Goal: Task Accomplishment & Management: Complete application form

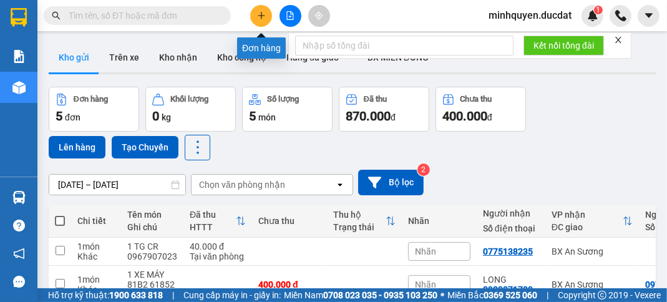
click at [258, 14] on icon "plus" at bounding box center [261, 15] width 9 height 9
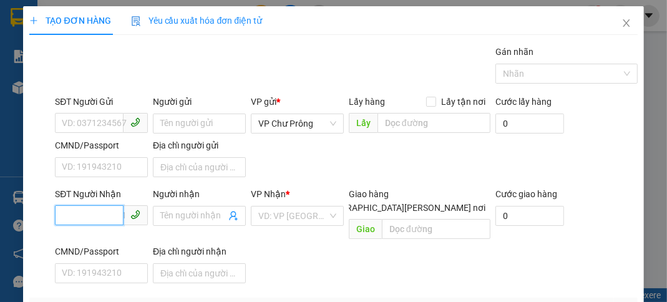
click at [103, 215] on input "SĐT Người Nhận" at bounding box center [89, 215] width 69 height 20
type input "0343430548"
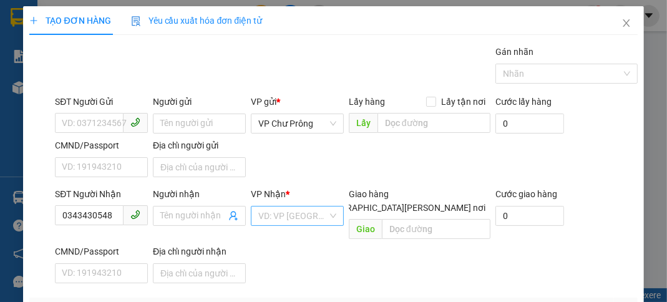
click at [288, 213] on input "search" at bounding box center [292, 216] width 69 height 19
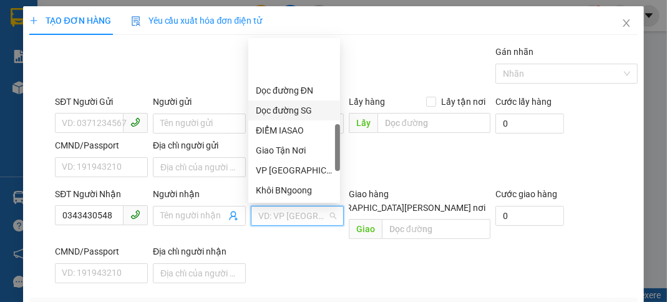
scroll to position [400, 0]
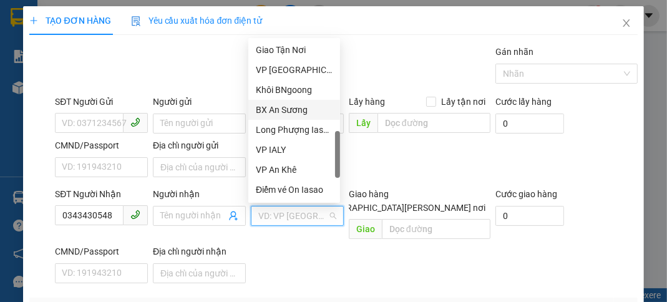
click at [313, 112] on div "BX An Sương" at bounding box center [294, 110] width 77 height 14
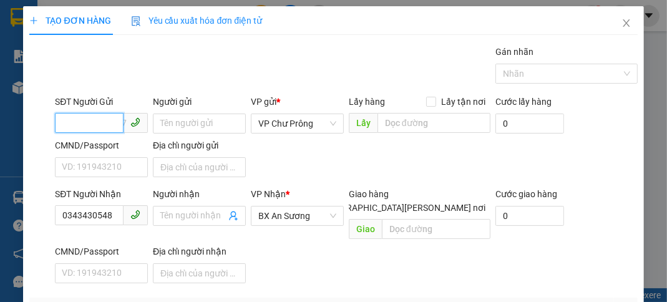
click at [84, 120] on input "SĐT Người Gửi" at bounding box center [89, 123] width 69 height 20
click at [111, 142] on div "0981904679" at bounding box center [100, 148] width 77 height 14
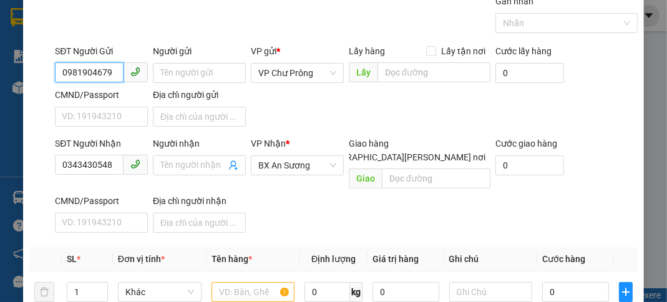
scroll to position [149, 0]
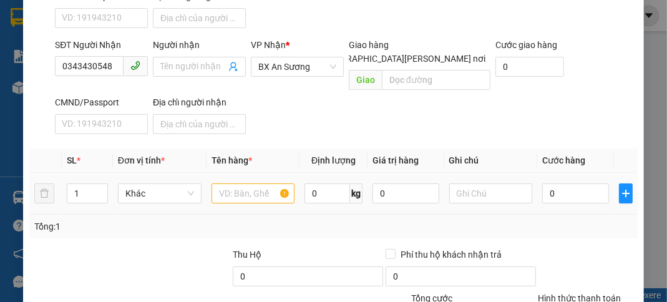
type input "0981904679"
click at [253, 184] on input "text" at bounding box center [254, 194] width 84 height 20
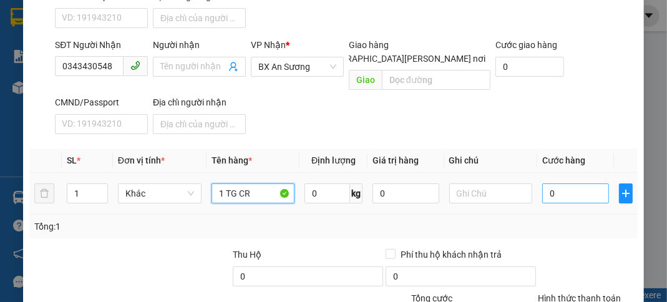
type input "1 TG CR"
click at [572, 184] on input "0" at bounding box center [575, 194] width 66 height 20
type input "5"
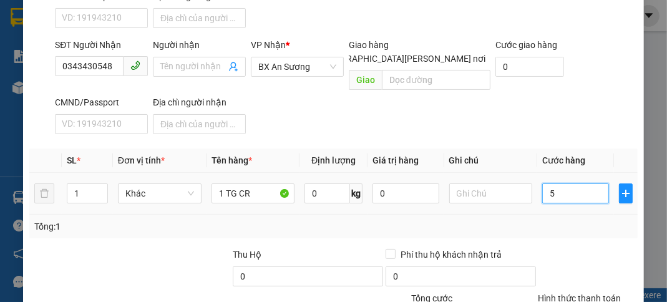
type input "50"
type input "500"
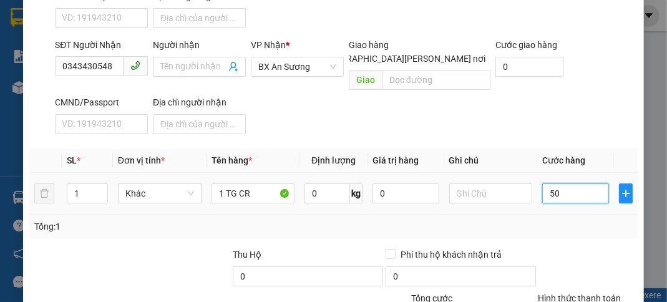
type input "500"
type input "5.000"
type input "50.000"
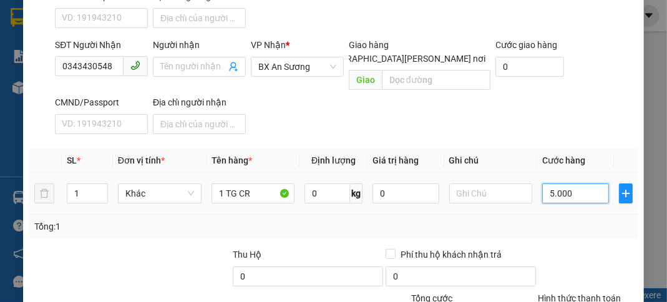
type input "50.000"
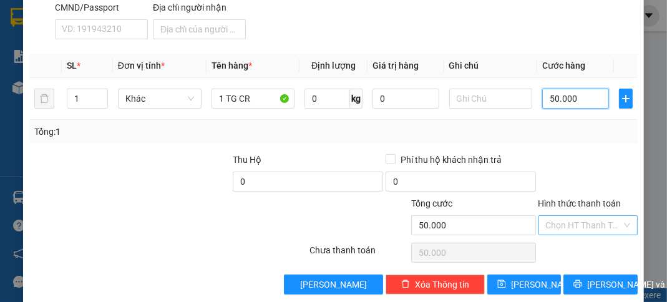
type input "50.000"
click at [579, 216] on input "Hình thức thanh toán" at bounding box center [584, 225] width 76 height 19
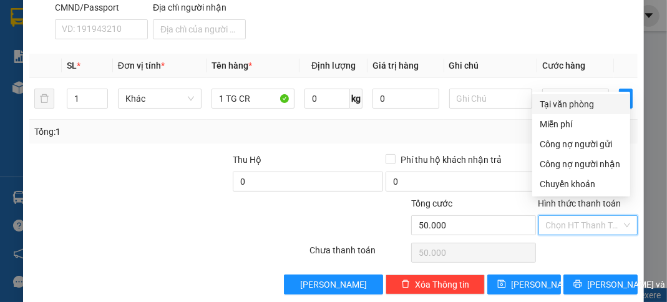
click at [567, 111] on div "Tại văn phòng" at bounding box center [581, 104] width 98 height 20
type input "0"
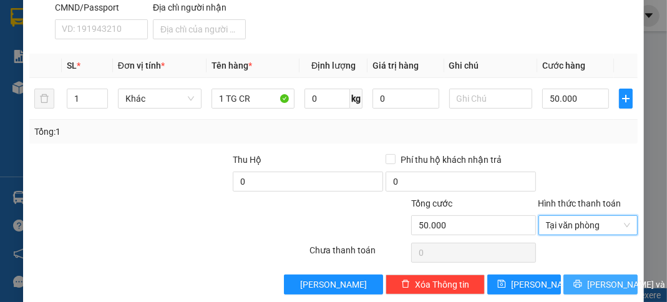
click at [595, 278] on span "[PERSON_NAME] và In" at bounding box center [630, 285] width 87 height 14
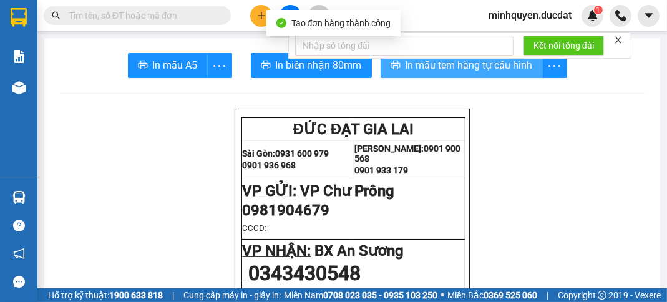
click at [507, 74] on button "In mẫu tem hàng tự cấu hình" at bounding box center [462, 65] width 162 height 25
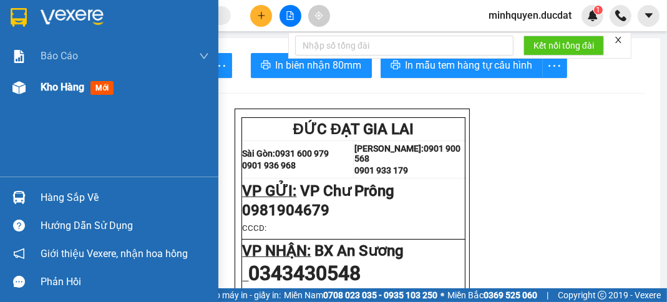
click at [69, 91] on span "Kho hàng" at bounding box center [63, 87] width 44 height 12
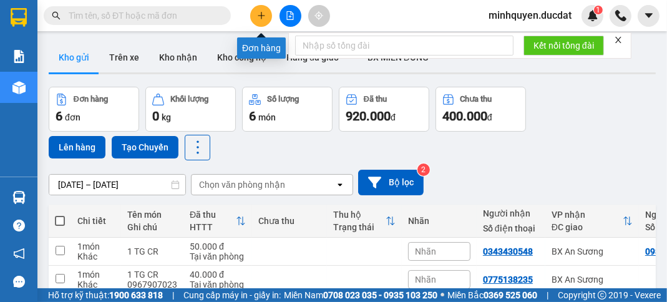
click at [262, 21] on button at bounding box center [261, 16] width 22 height 22
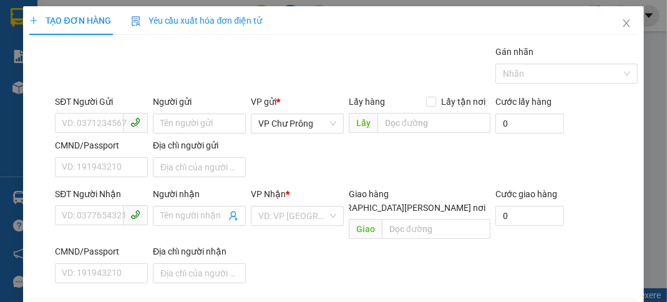
click at [47, 220] on div at bounding box center [41, 237] width 26 height 101
click at [92, 215] on input "SĐT Người Nhận" at bounding box center [89, 215] width 69 height 20
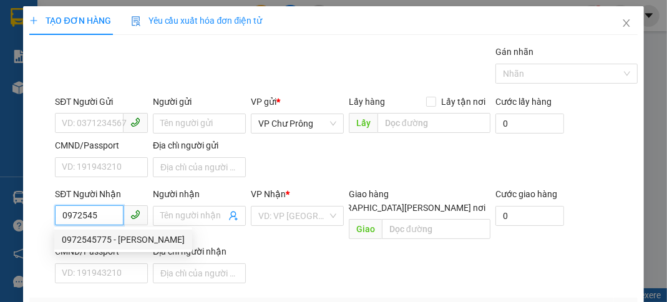
click at [118, 235] on div "0972545775 - [PERSON_NAME]" at bounding box center [123, 240] width 123 height 14
type input "0972545775"
type input "[PERSON_NAME]"
type input "N3 SÁT HẠCH"
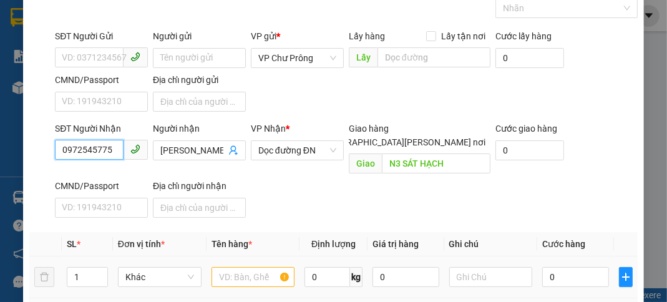
scroll to position [149, 0]
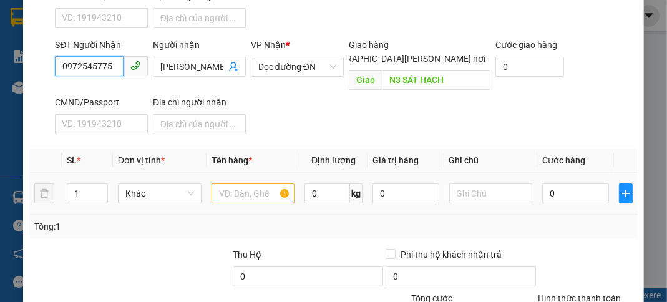
type input "0972545775"
click at [255, 184] on input "text" at bounding box center [254, 194] width 84 height 20
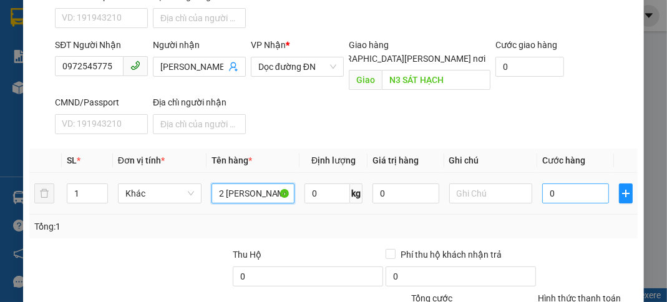
type input "2 [PERSON_NAME]"
click at [584, 184] on input "0" at bounding box center [575, 194] width 66 height 20
type input "1"
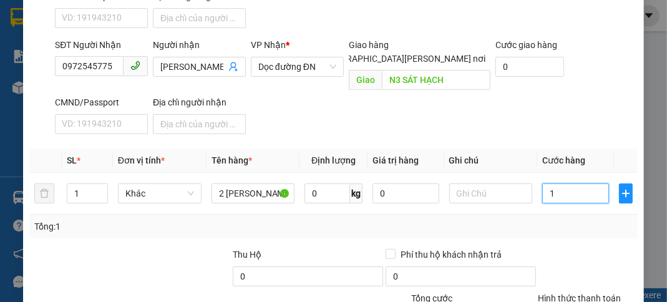
type input "11"
type input "110"
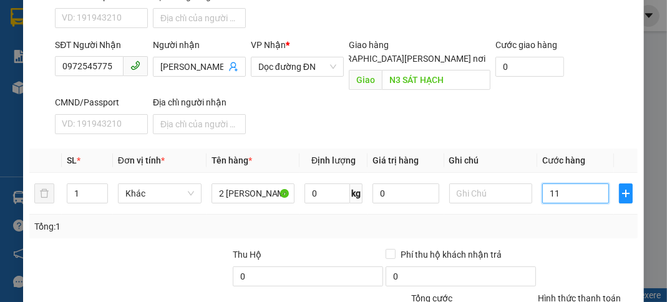
type input "110"
type input "1.100"
type input "11.000"
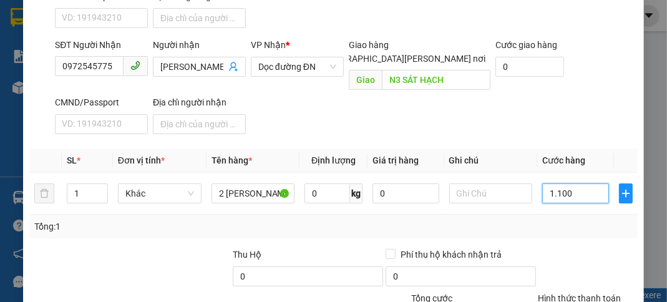
type input "11.000"
type input "110.000"
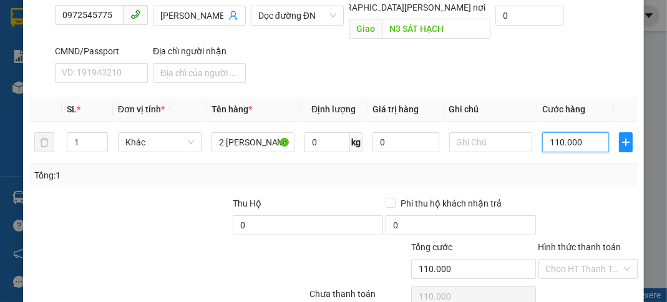
scroll to position [244, 0]
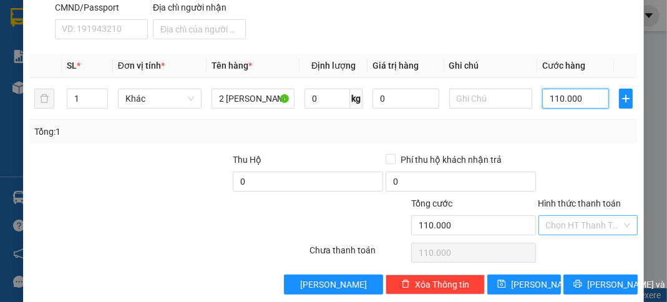
type input "110.000"
click at [573, 216] on input "Hình thức thanh toán" at bounding box center [584, 225] width 76 height 19
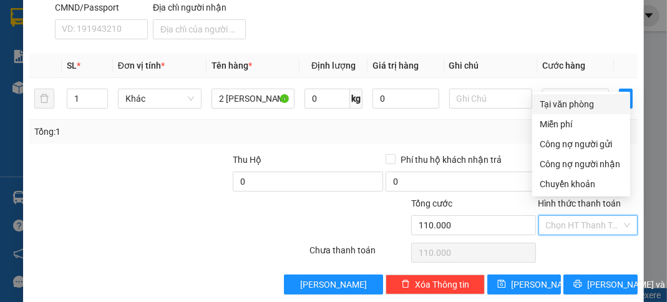
click at [577, 105] on div "Tại văn phòng" at bounding box center [581, 104] width 83 height 14
type input "0"
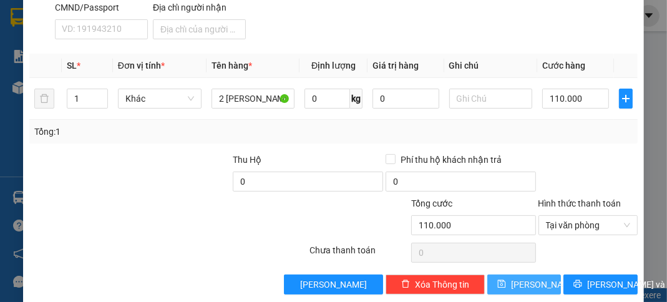
click at [526, 278] on span "[PERSON_NAME]" at bounding box center [544, 285] width 67 height 14
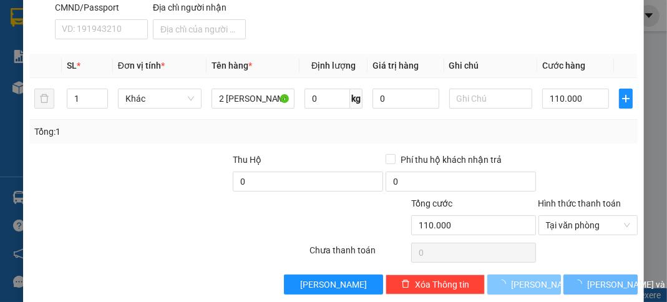
type input "0"
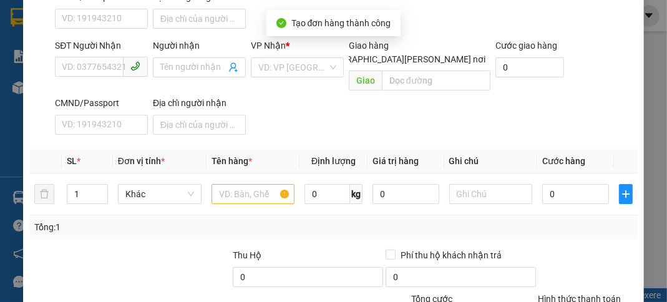
scroll to position [94, 0]
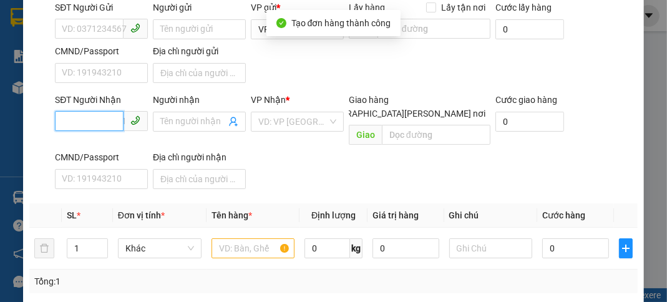
click at [88, 114] on input "SĐT Người Nhận" at bounding box center [89, 121] width 69 height 20
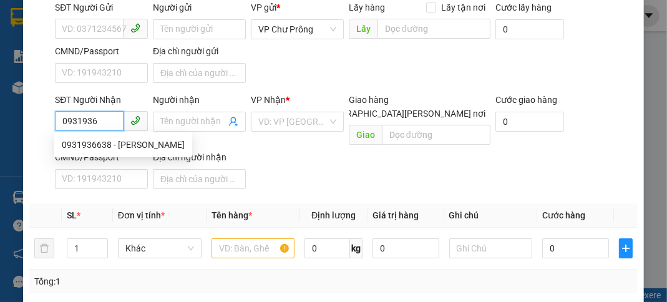
click at [119, 144] on div "0931936638 - [PERSON_NAME]" at bounding box center [123, 145] width 123 height 14
type input "0931936638"
type input "LAM"
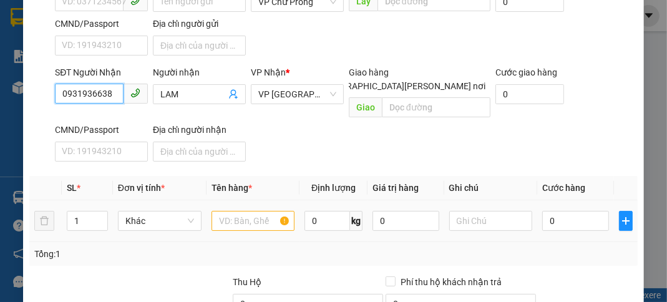
scroll to position [144, 0]
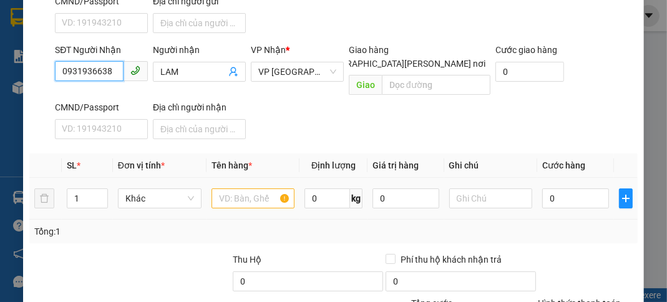
type input "0931936638"
click at [235, 188] on input "text" at bounding box center [254, 198] width 84 height 20
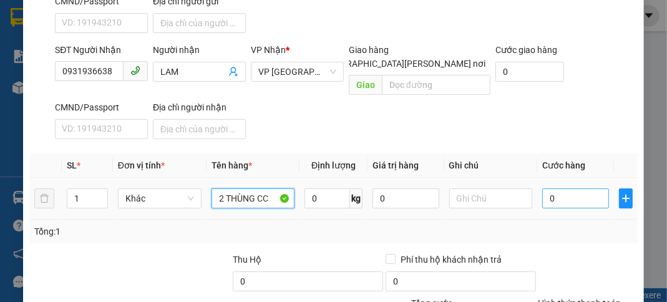
type input "2 THÙNG CC"
click at [556, 188] on input "0" at bounding box center [575, 198] width 66 height 20
type input "1"
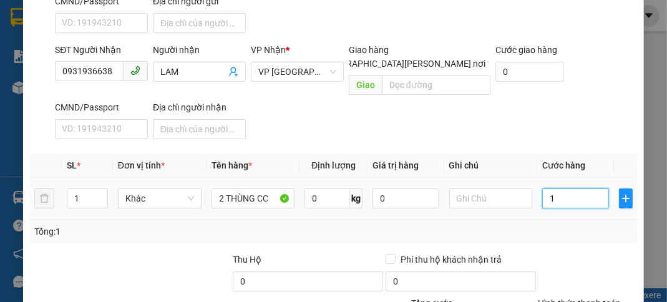
type input "12"
type input "120"
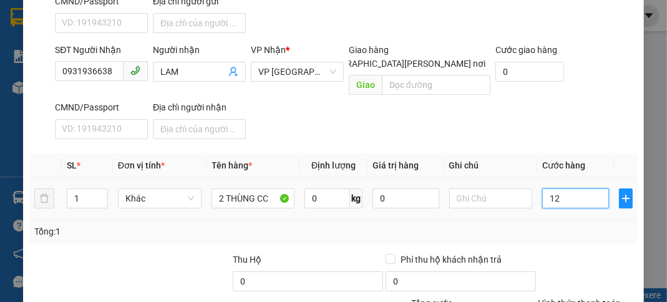
type input "120"
type input "1.200"
type input "12.000"
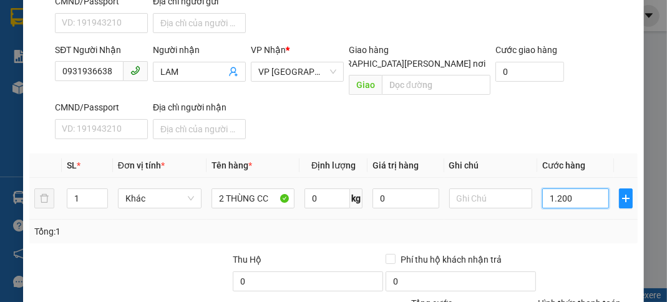
type input "12.000"
type input "120.000"
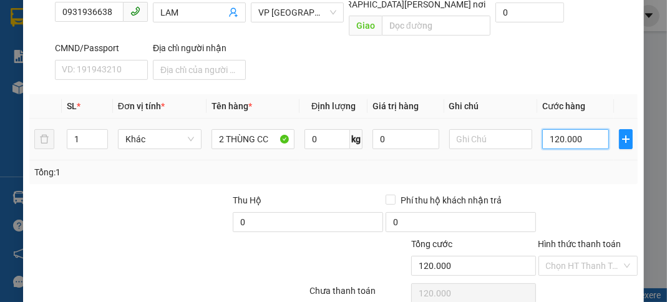
scroll to position [244, 0]
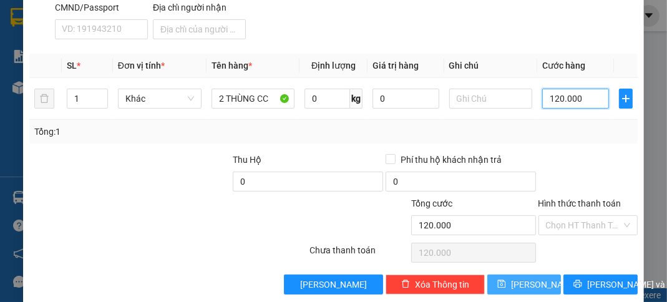
type input "120.000"
click at [516, 275] on button "[PERSON_NAME]" at bounding box center [524, 285] width 74 height 20
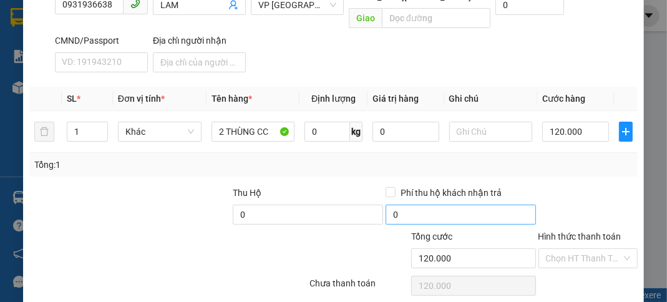
scroll to position [194, 0]
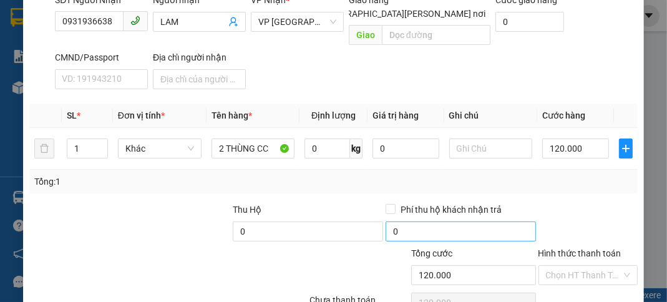
type input "0"
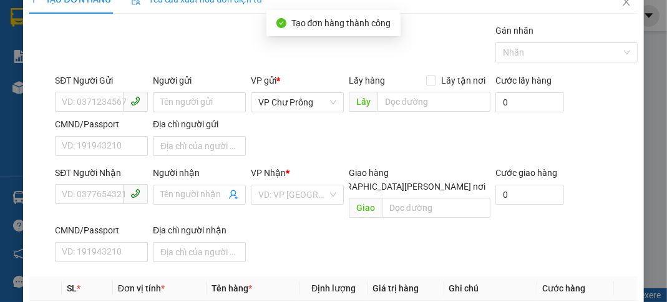
scroll to position [0, 0]
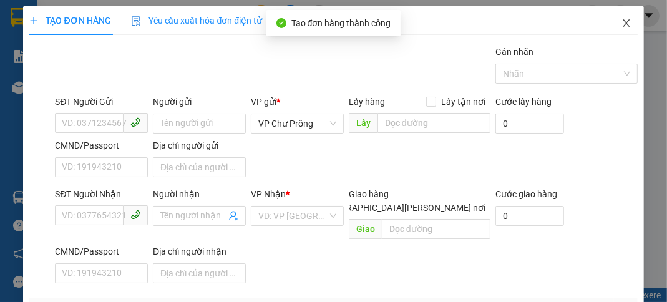
click at [622, 23] on icon "close" at bounding box center [627, 23] width 10 height 10
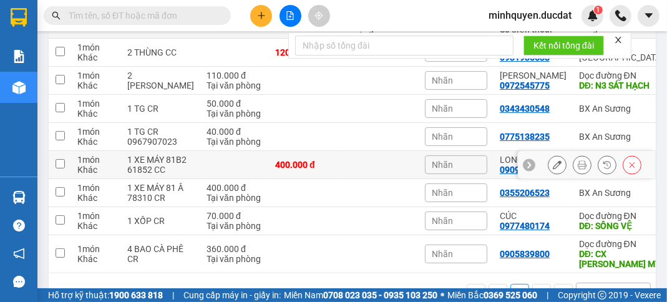
scroll to position [199, 0]
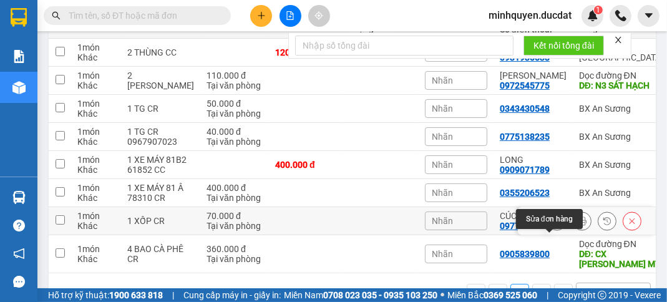
click at [553, 225] on icon at bounding box center [557, 221] width 9 height 9
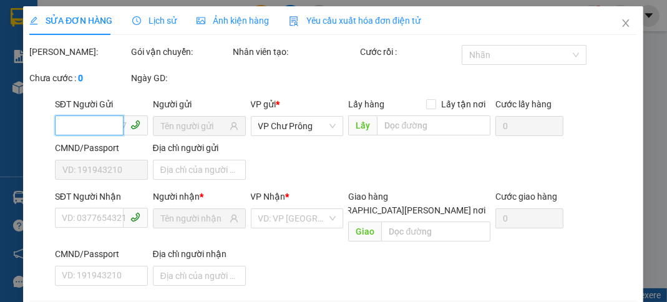
type input "0977480174"
type input "SÔNG VỆ"
type input "70.000"
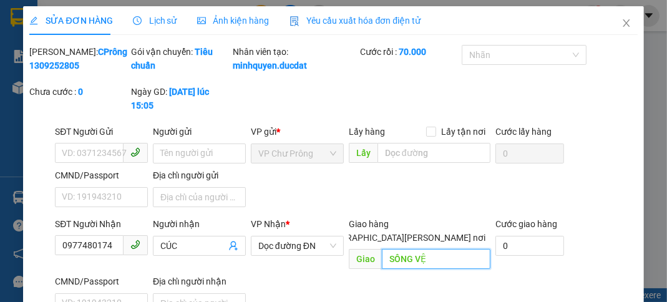
click at [446, 249] on input "SÔNG VỆ" at bounding box center [436, 259] width 109 height 20
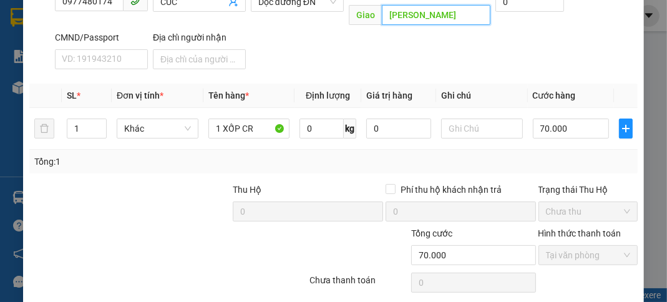
scroll to position [250, 0]
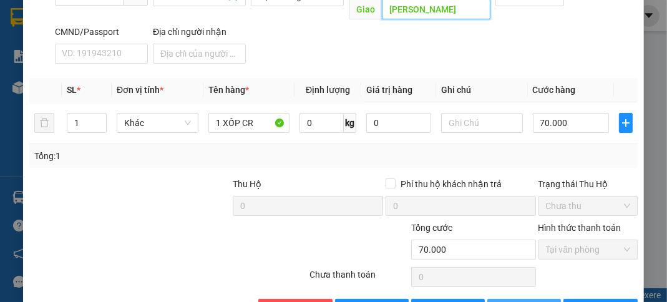
type input "[PERSON_NAME]"
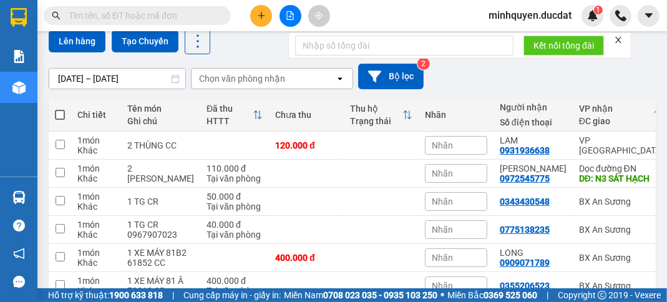
scroll to position [101, 0]
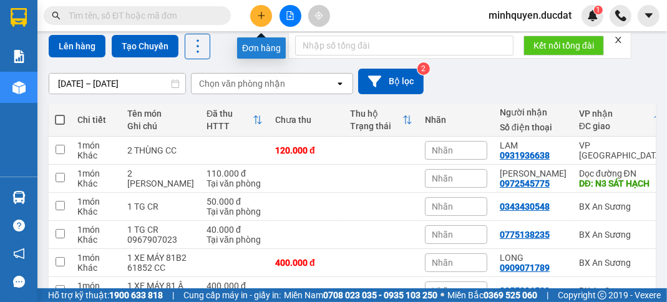
click at [263, 17] on icon "plus" at bounding box center [261, 15] width 9 height 9
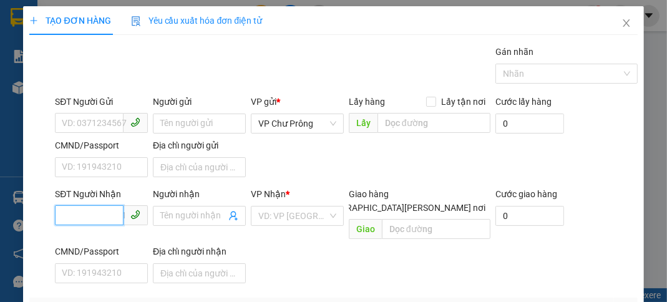
click at [100, 218] on input "SĐT Người Nhận" at bounding box center [89, 215] width 69 height 20
click at [111, 240] on div "0969982274" at bounding box center [100, 240] width 77 height 14
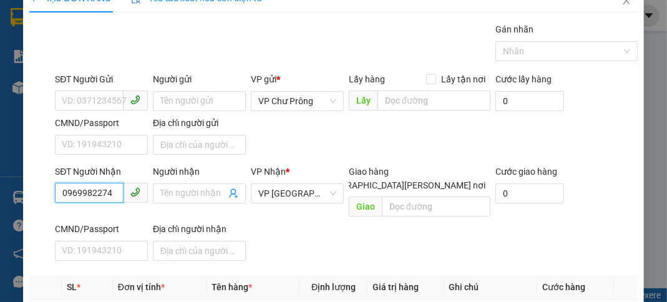
scroll to position [100, 0]
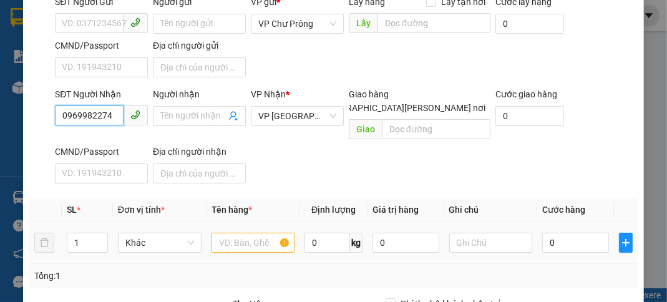
type input "0969982274"
click at [238, 233] on input "text" at bounding box center [254, 243] width 84 height 20
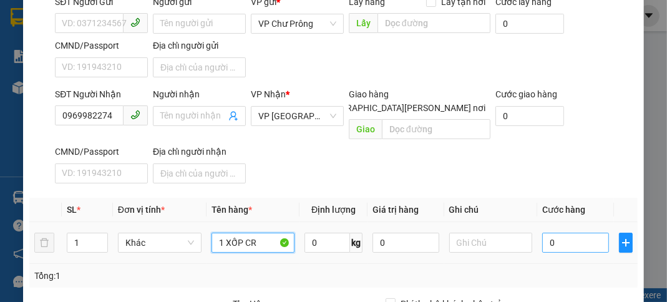
type input "1 XỐP CR"
click at [575, 233] on input "0" at bounding box center [575, 243] width 66 height 20
type input "5"
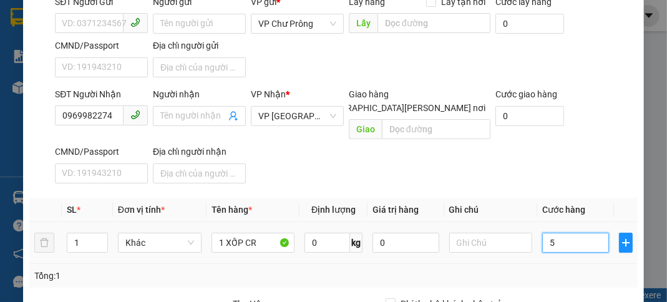
type input "50"
type input "500"
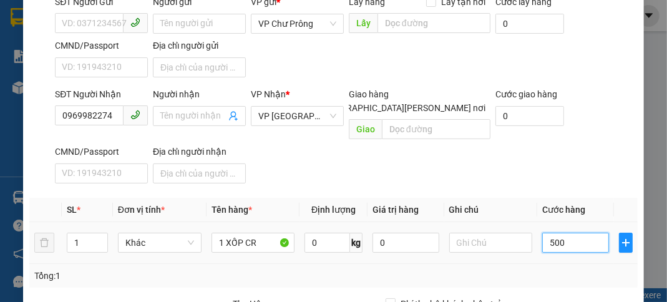
type input "500"
type input "5.000"
type input "50.000"
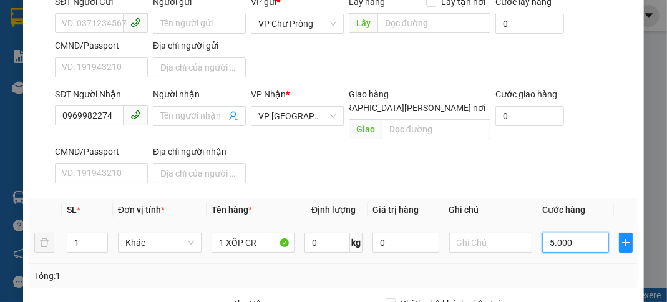
type input "50.000"
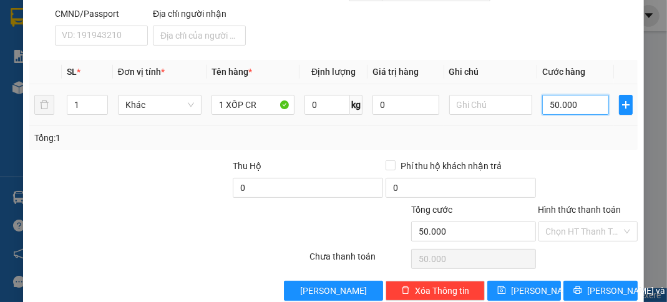
scroll to position [244, 0]
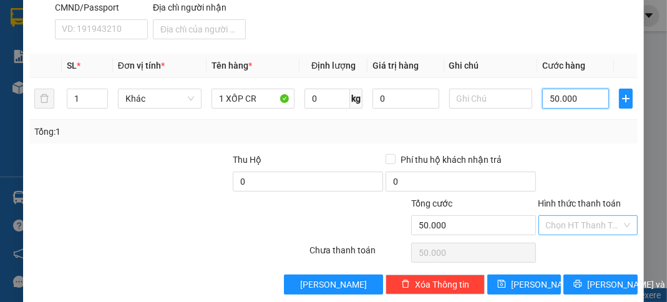
type input "50.000"
click at [588, 216] on input "Hình thức thanh toán" at bounding box center [584, 225] width 76 height 19
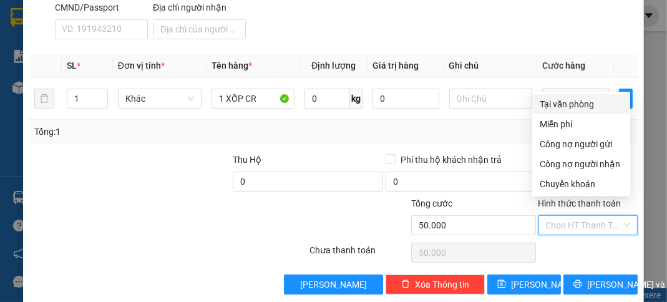
click at [582, 103] on div "Tại văn phòng" at bounding box center [581, 104] width 83 height 14
type input "0"
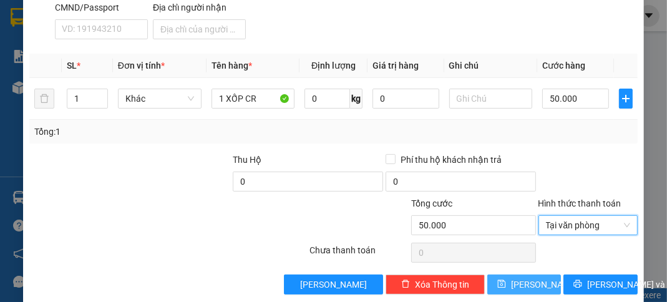
click at [514, 275] on button "[PERSON_NAME]" at bounding box center [524, 285] width 74 height 20
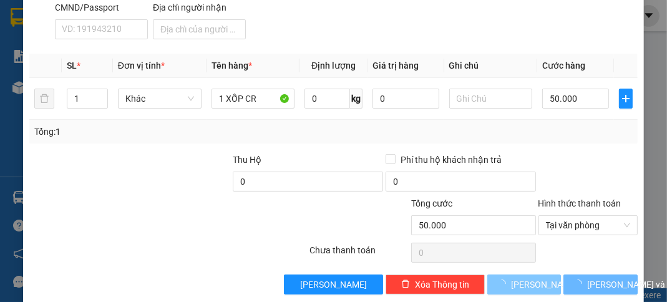
type input "0"
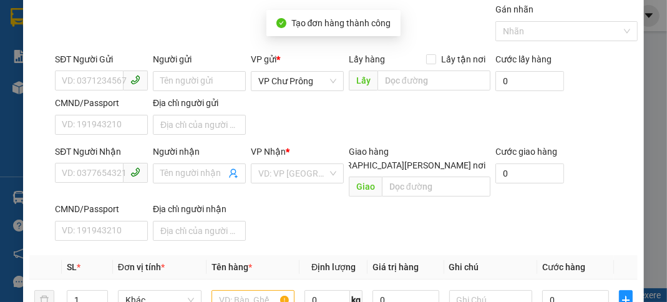
scroll to position [0, 0]
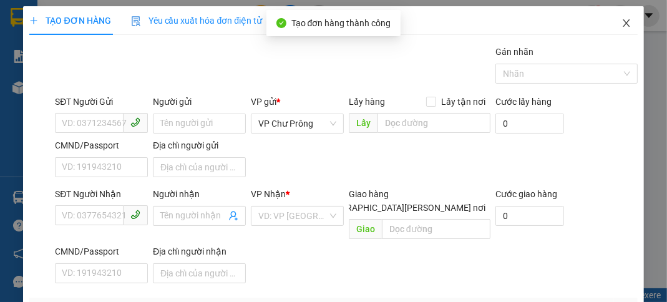
click at [623, 20] on icon "close" at bounding box center [626, 22] width 7 height 7
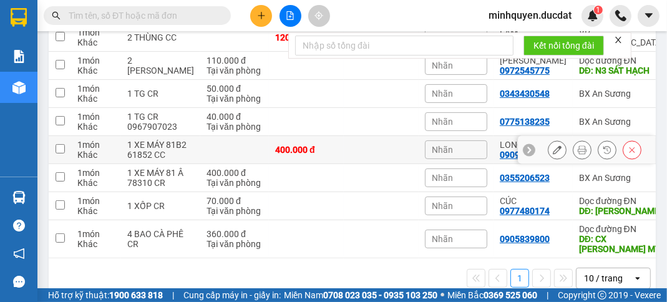
scroll to position [250, 0]
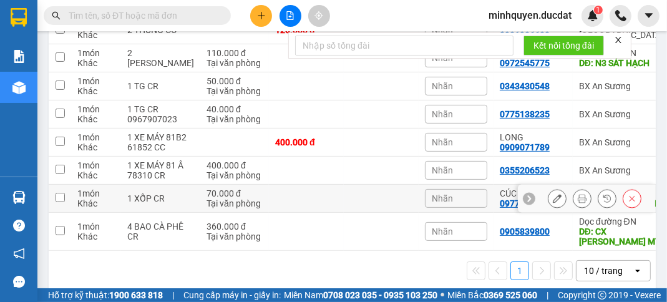
click at [553, 203] on icon at bounding box center [557, 198] width 9 height 9
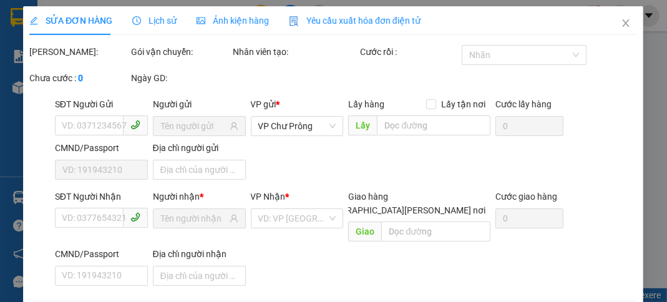
type input "0977480174"
type input "[PERSON_NAME]"
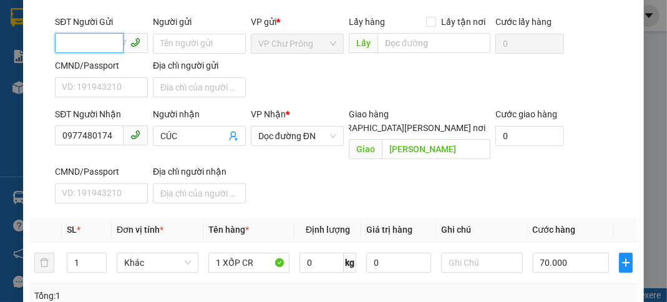
scroll to position [149, 0]
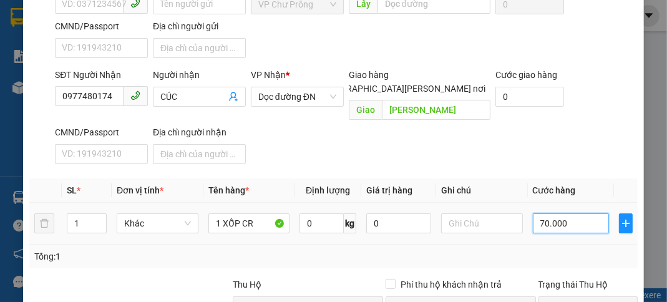
click at [577, 213] on input "70.000" at bounding box center [571, 223] width 76 height 20
type input "1"
type input "12"
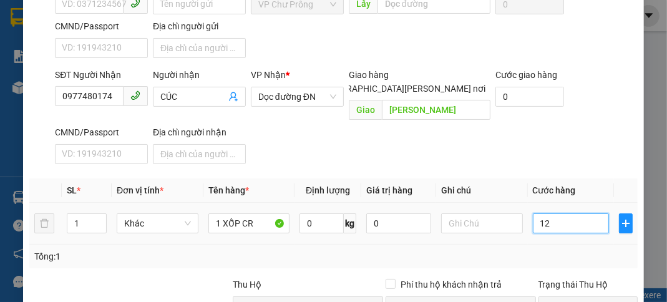
type input "120"
type input "1.200"
type input "12.000"
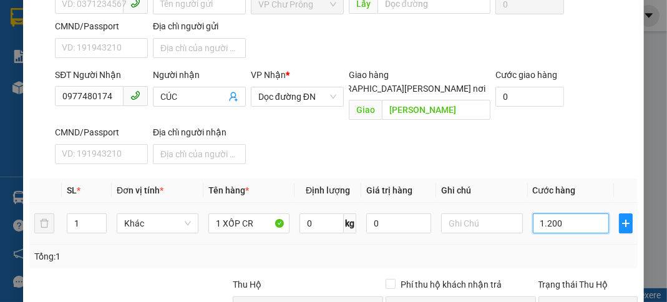
type input "12.000"
type input "120.000"
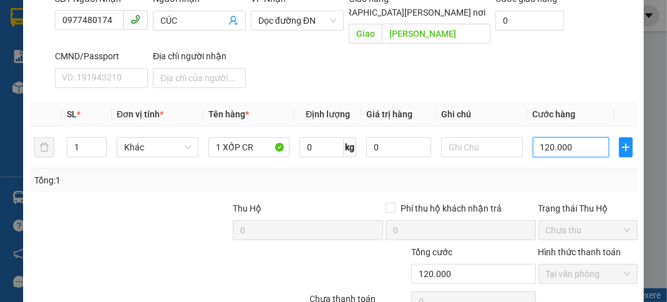
scroll to position [275, 0]
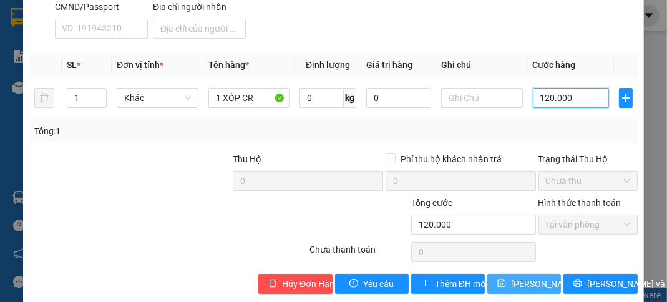
type input "120.000"
click at [519, 277] on span "[PERSON_NAME] đổi" at bounding box center [551, 284] width 81 height 14
